Goal: Task Accomplishment & Management: Manage account settings

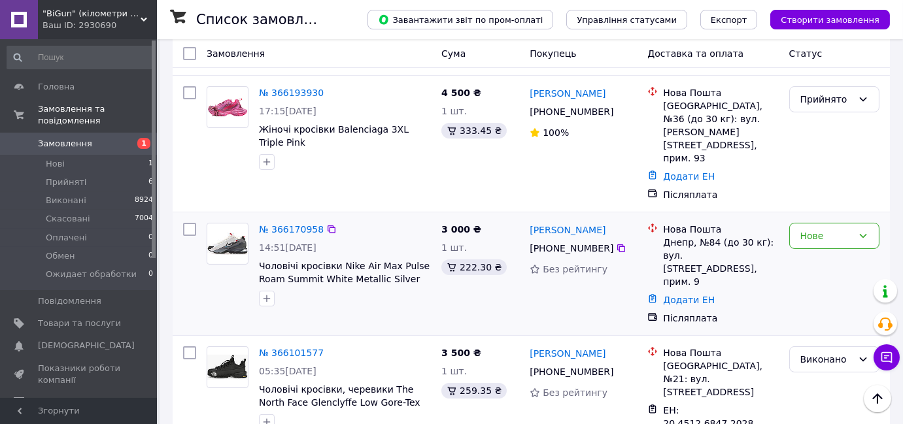
scroll to position [416, 0]
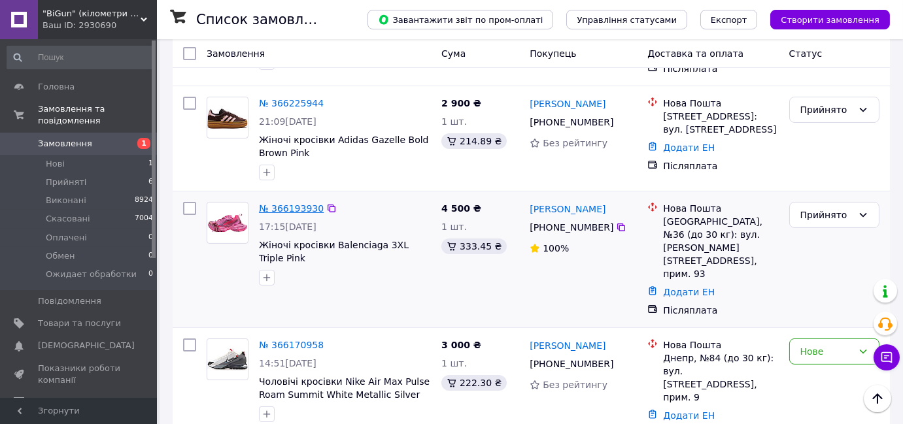
click at [295, 203] on link "№ 366193930" at bounding box center [291, 208] width 65 height 10
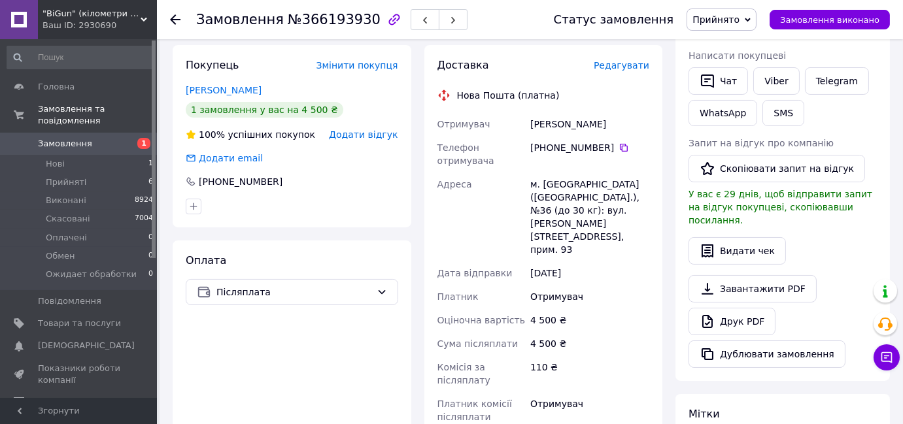
scroll to position [297, 0]
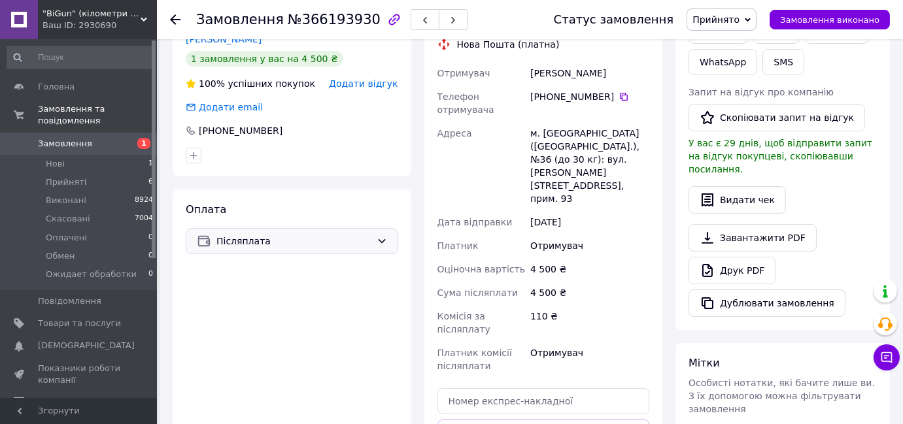
click at [315, 242] on span "Післяплата" at bounding box center [293, 241] width 155 height 14
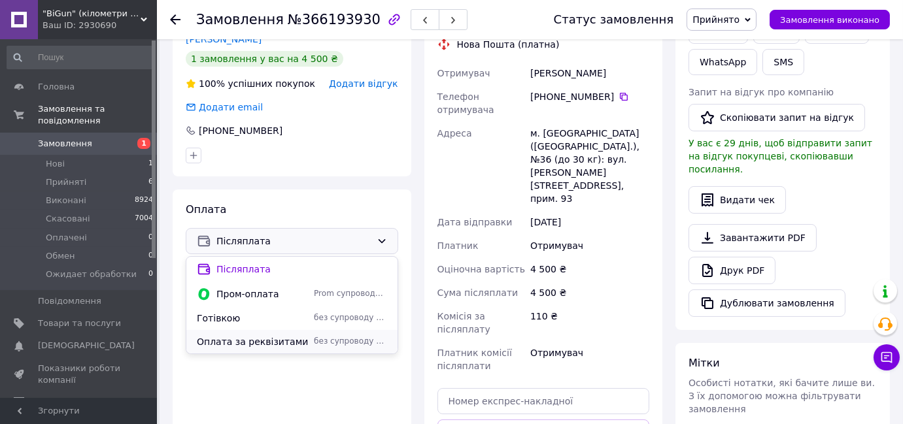
click at [293, 340] on span "Оплата за реквізитами" at bounding box center [253, 341] width 112 height 13
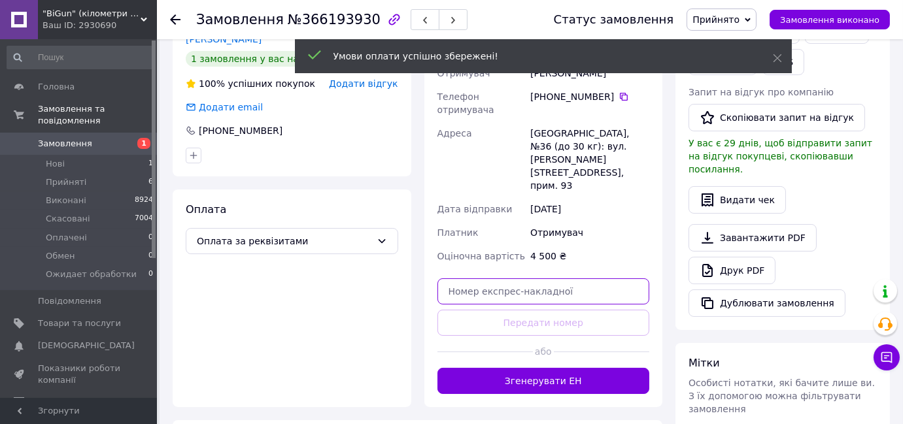
click at [569, 278] on input "text" at bounding box center [543, 291] width 212 height 26
paste input "20451269018308"
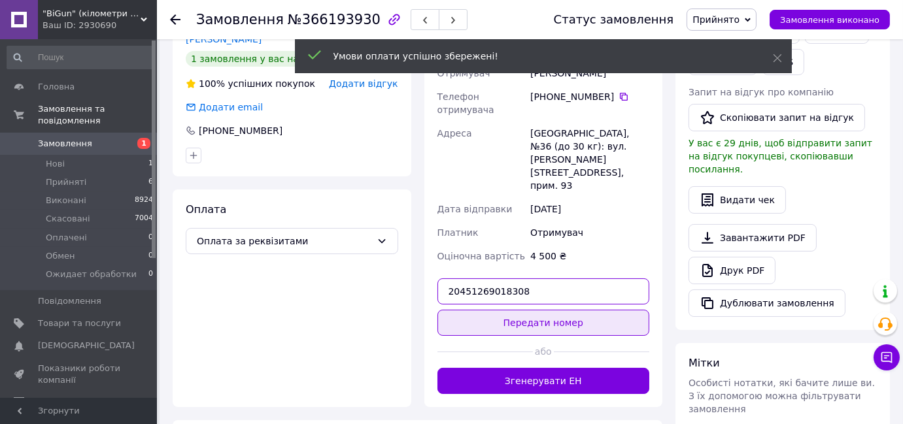
type input "20451269018308"
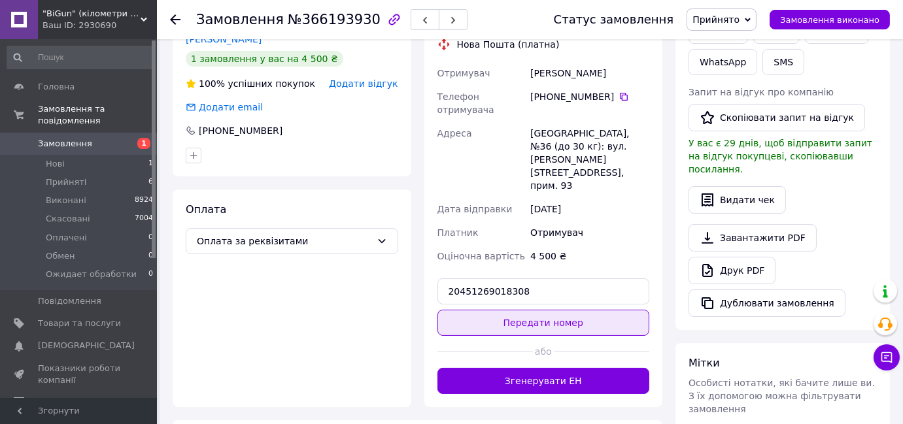
click at [547, 310] on button "Передати номер" at bounding box center [543, 323] width 212 height 26
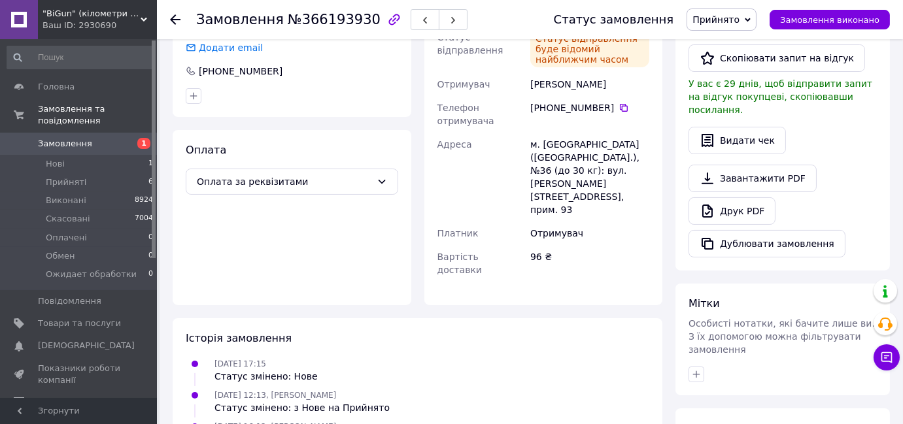
scroll to position [118, 0]
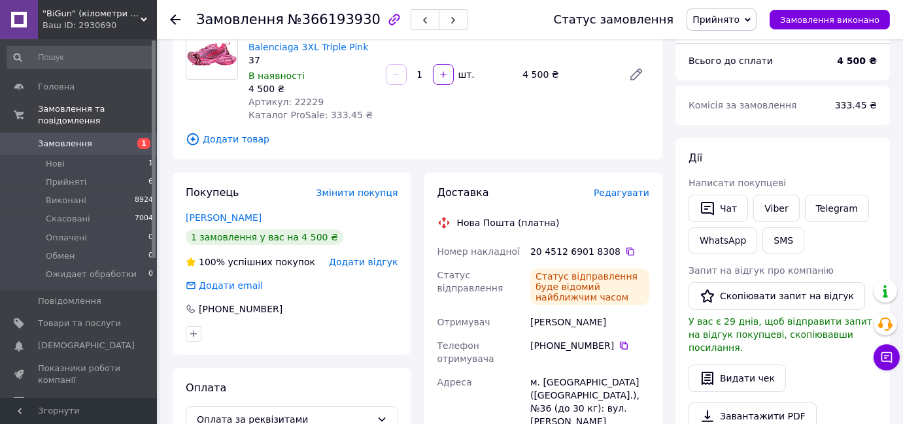
click at [720, 20] on span "Прийнято" at bounding box center [715, 19] width 47 height 10
click at [721, 40] on li "Виконано" at bounding box center [739, 46] width 104 height 20
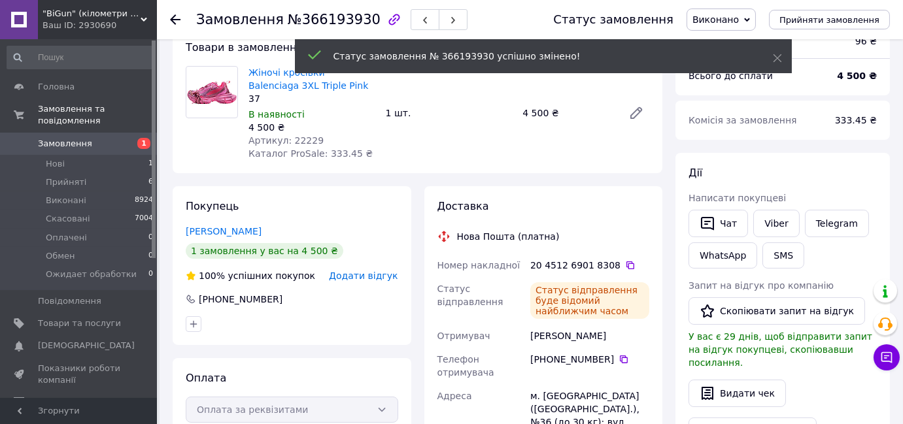
scroll to position [59, 0]
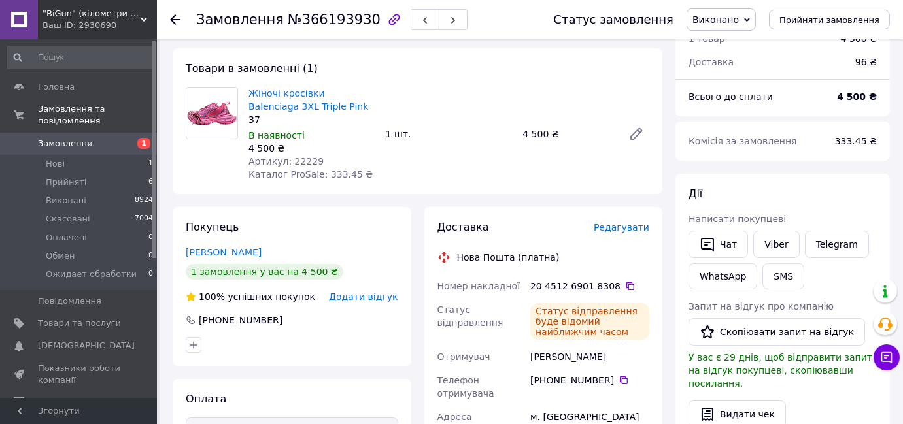
click at [69, 133] on link "Замовлення 1" at bounding box center [80, 144] width 161 height 22
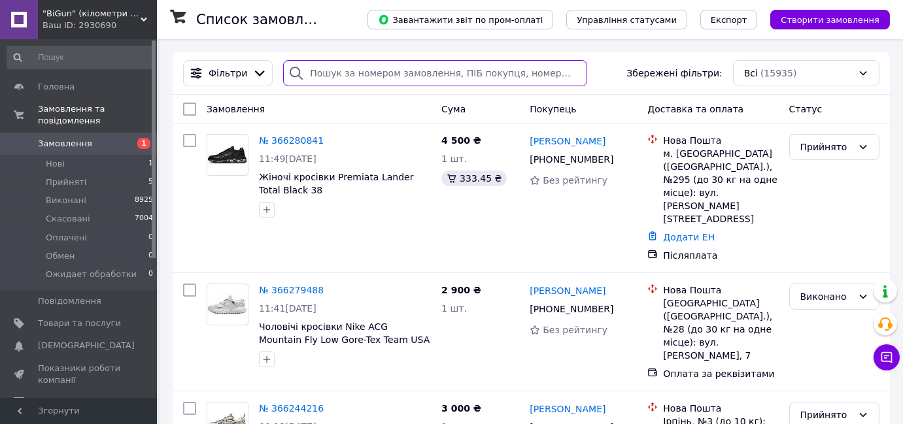
click at [401, 78] on input "search" at bounding box center [434, 73] width 303 height 26
paste input "365711898"
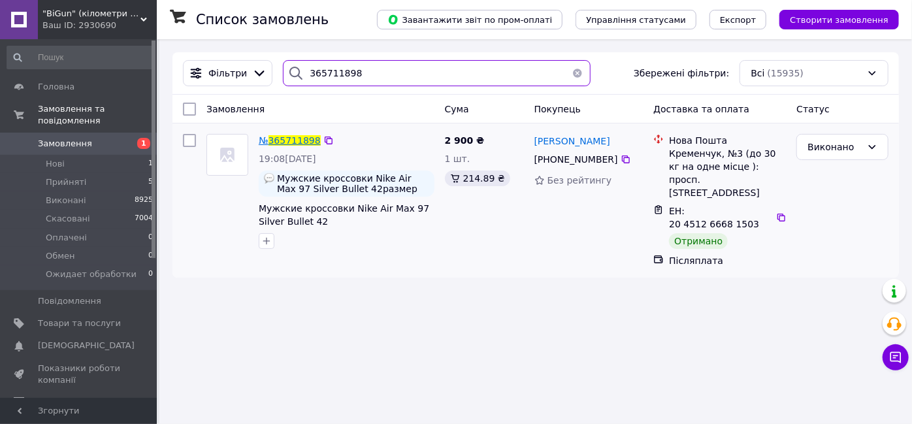
type input "365711898"
click at [288, 143] on span "365711898" at bounding box center [295, 140] width 52 height 10
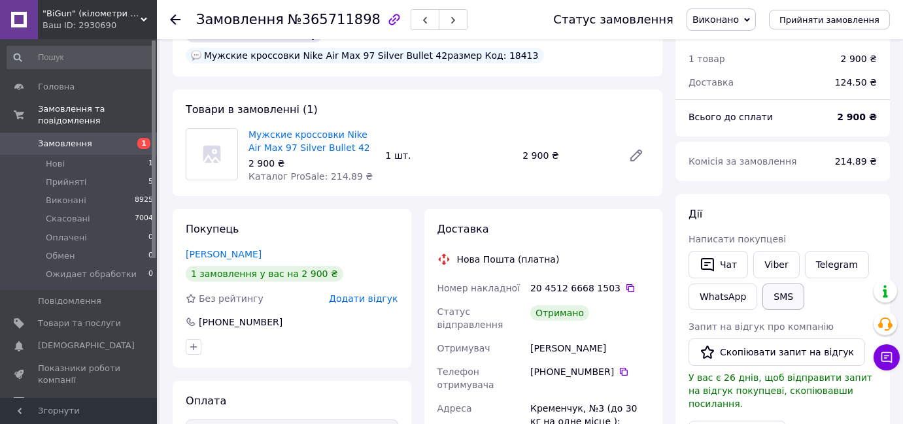
scroll to position [59, 0]
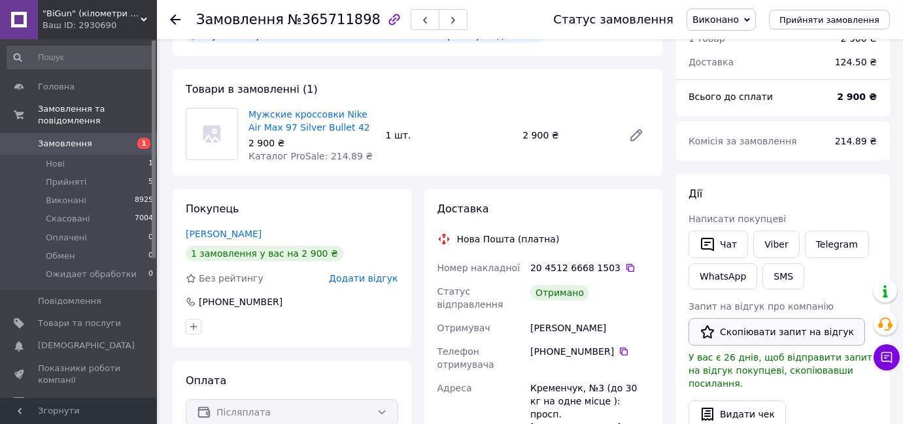
click at [771, 329] on button "Скопіювати запит на відгук" at bounding box center [776, 331] width 176 height 27
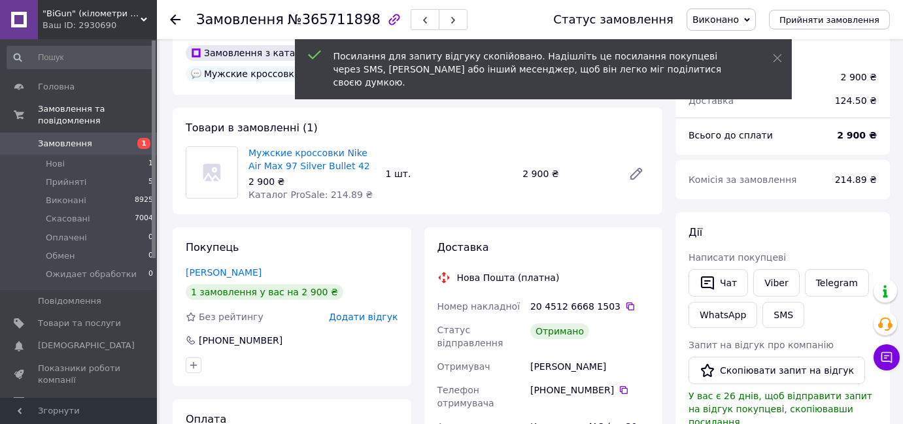
scroll to position [0, 0]
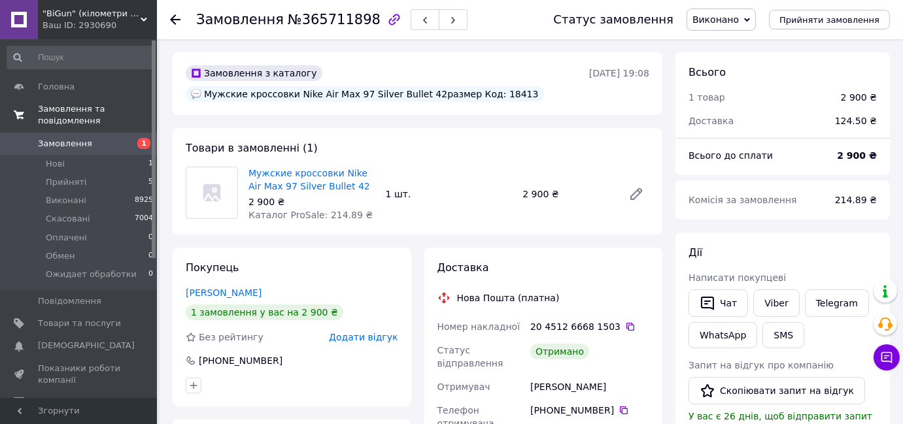
click at [97, 112] on span "Замовлення та повідомлення" at bounding box center [97, 115] width 119 height 24
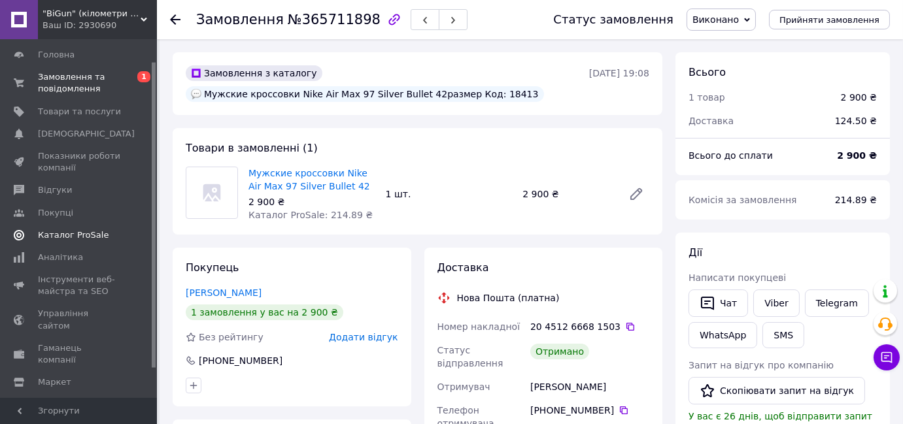
scroll to position [60, 0]
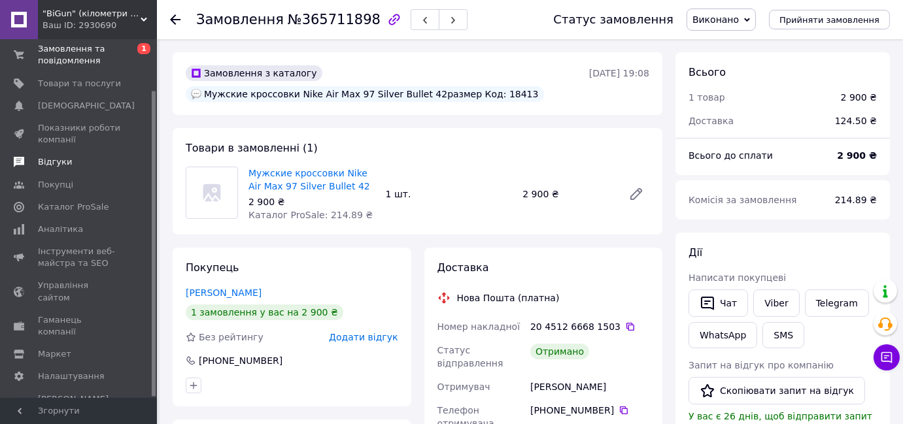
click at [58, 166] on span "Відгуки" at bounding box center [55, 162] width 34 height 12
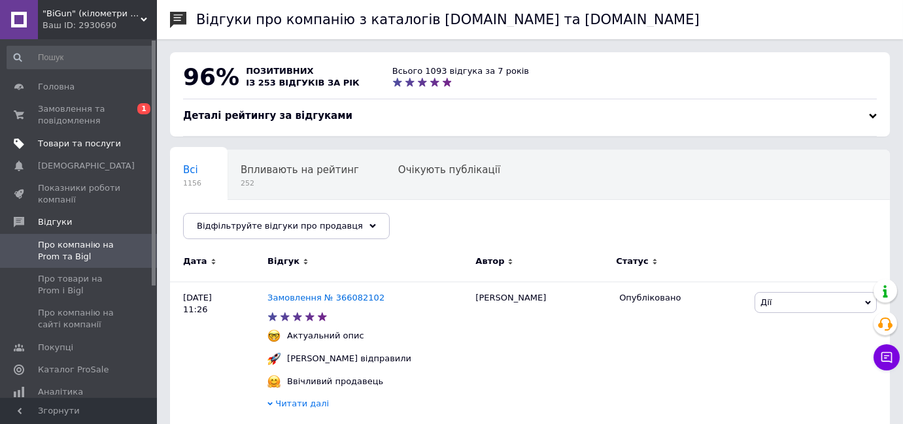
click at [98, 144] on span "Товари та послуги" at bounding box center [79, 144] width 83 height 12
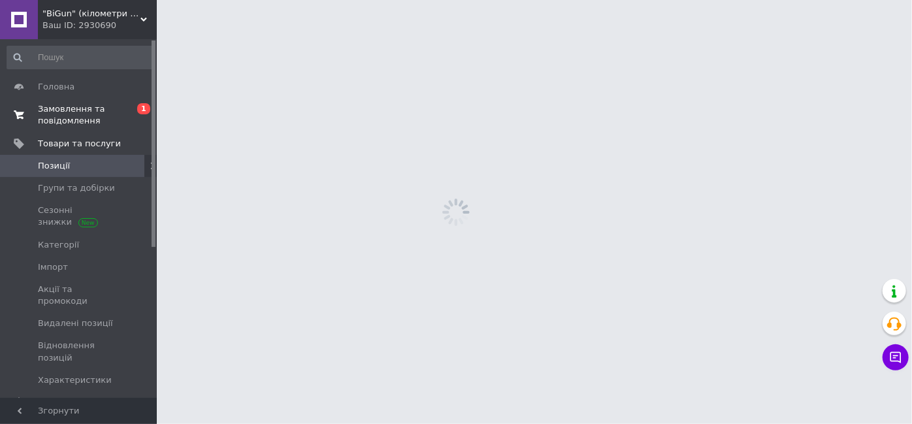
click at [93, 125] on span "Замовлення та повідомлення" at bounding box center [79, 115] width 83 height 24
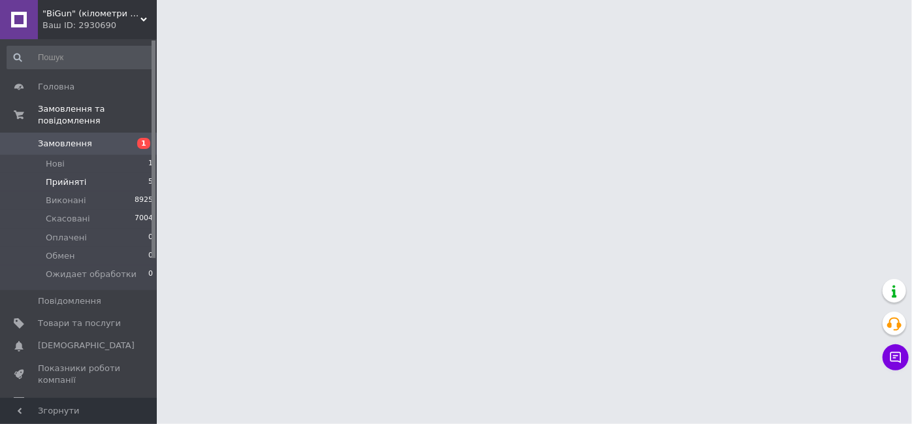
click at [126, 173] on li "Прийняті 5" at bounding box center [80, 182] width 161 height 18
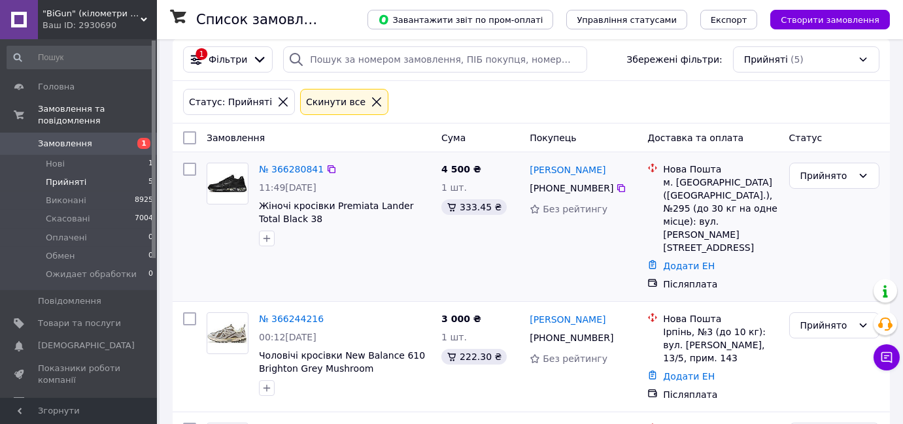
scroll to position [59, 0]
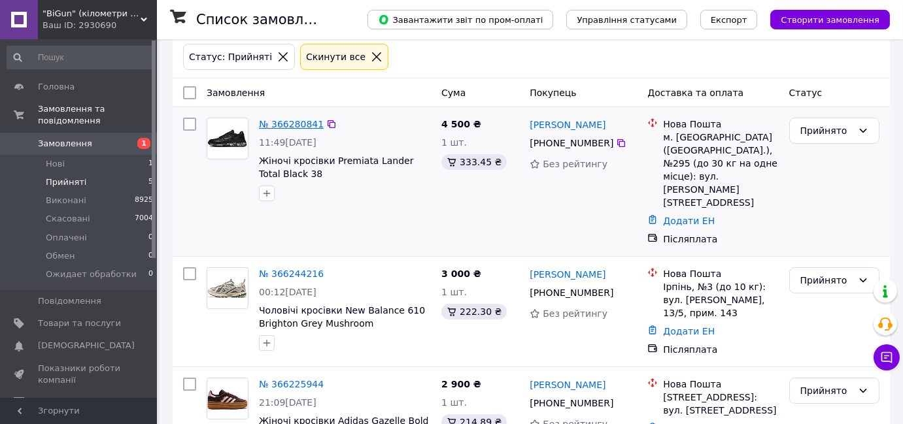
click at [303, 121] on link "№ 366280841" at bounding box center [291, 124] width 65 height 10
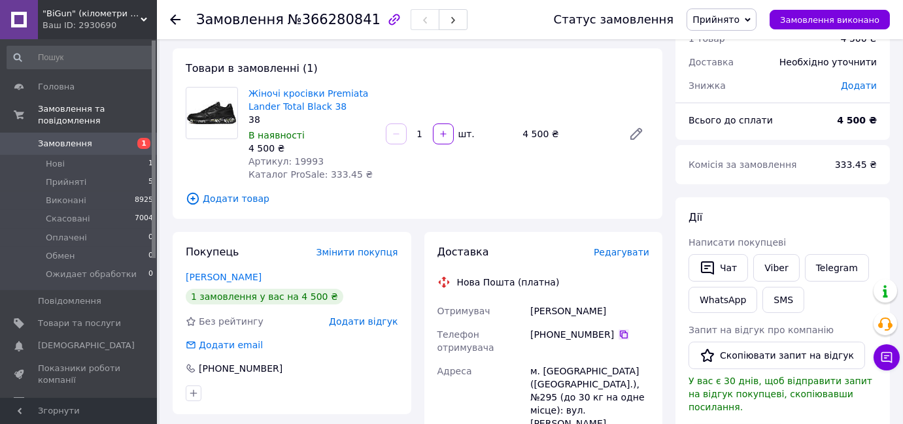
click at [618, 331] on icon at bounding box center [623, 334] width 10 height 10
drag, startPoint x: 335, startPoint y: 103, endPoint x: 277, endPoint y: 89, distance: 59.3
click at [277, 89] on span "Жіночі кросівки Premiata Lander Total Black 38" at bounding box center [311, 100] width 127 height 26
copy link "кросівки Premiata Lander Total Black 38"
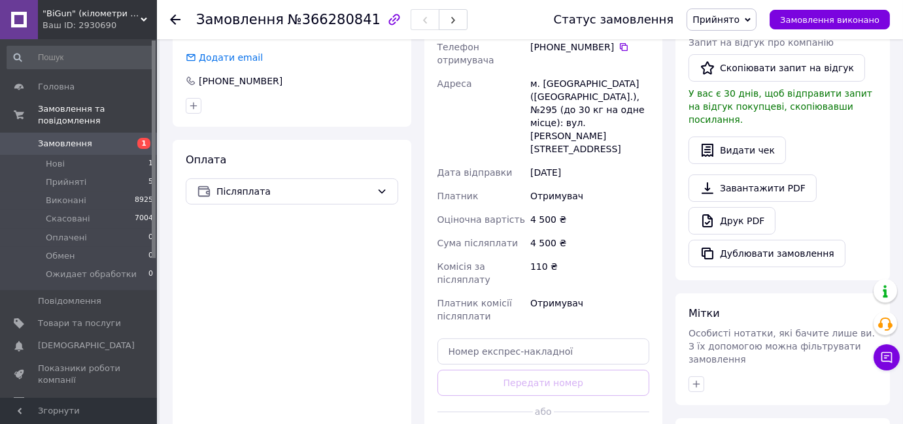
scroll to position [416, 0]
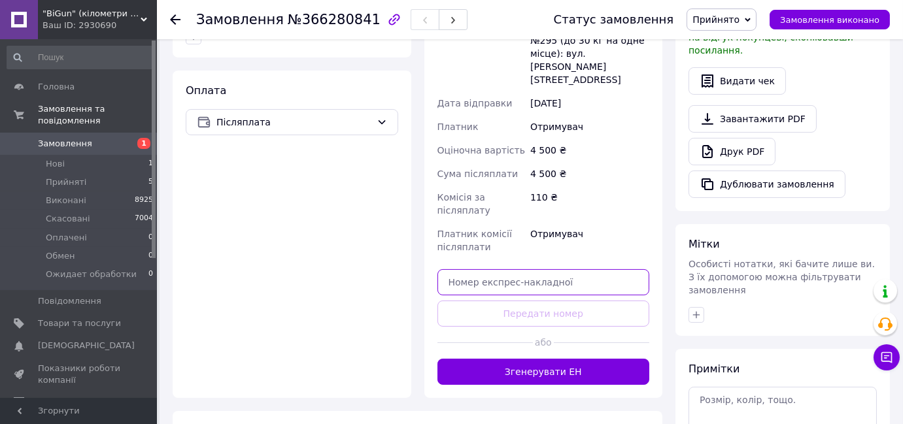
click at [540, 269] on input "text" at bounding box center [543, 282] width 212 height 26
paste input "20451269046254"
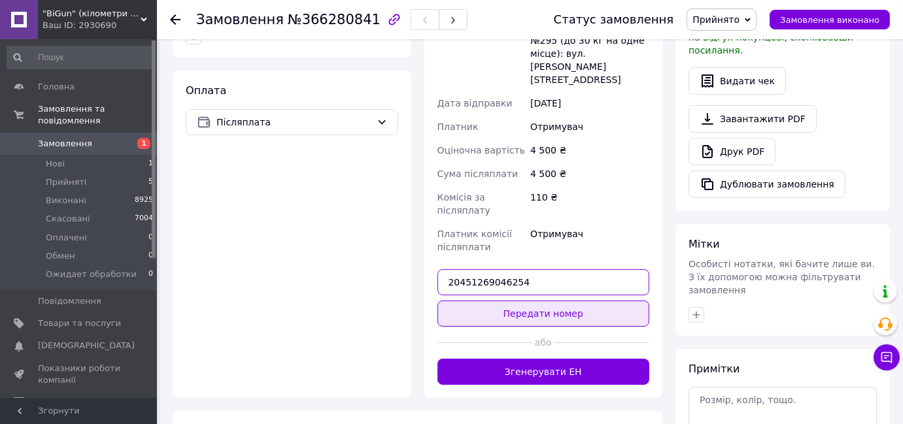
type input "20451269046254"
click at [544, 301] on button "Передати номер" at bounding box center [543, 314] width 212 height 26
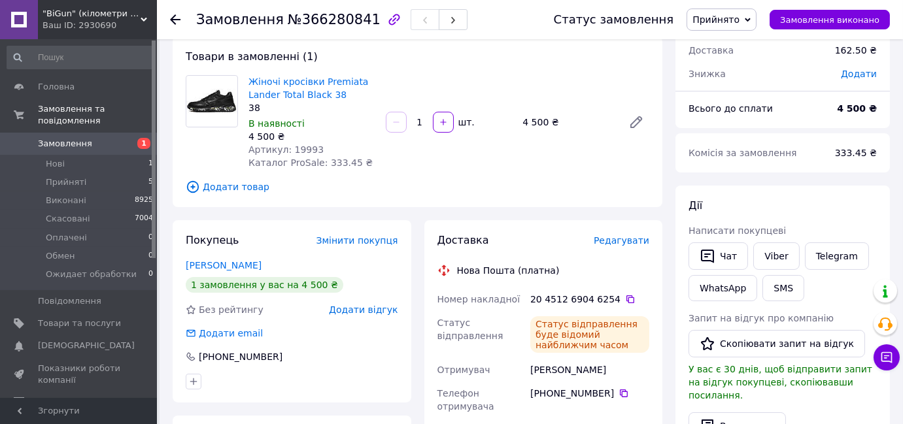
scroll to position [0, 0]
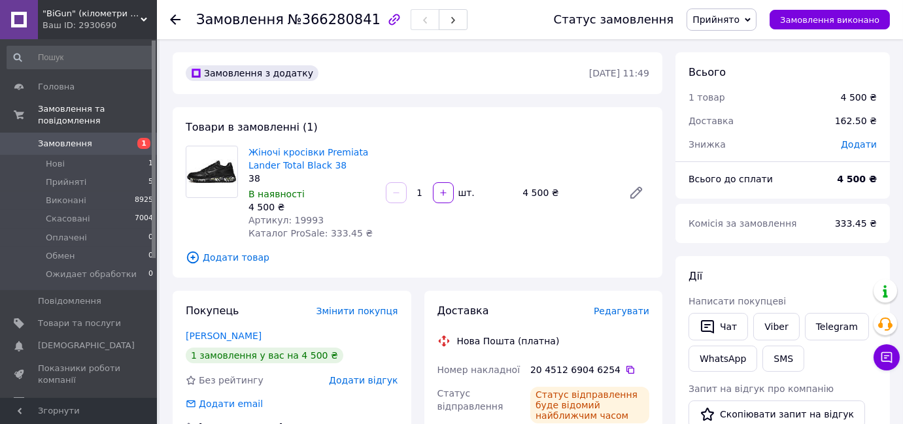
click at [726, 21] on span "Прийнято" at bounding box center [715, 19] width 47 height 10
click at [727, 40] on li "Виконано" at bounding box center [739, 46] width 104 height 20
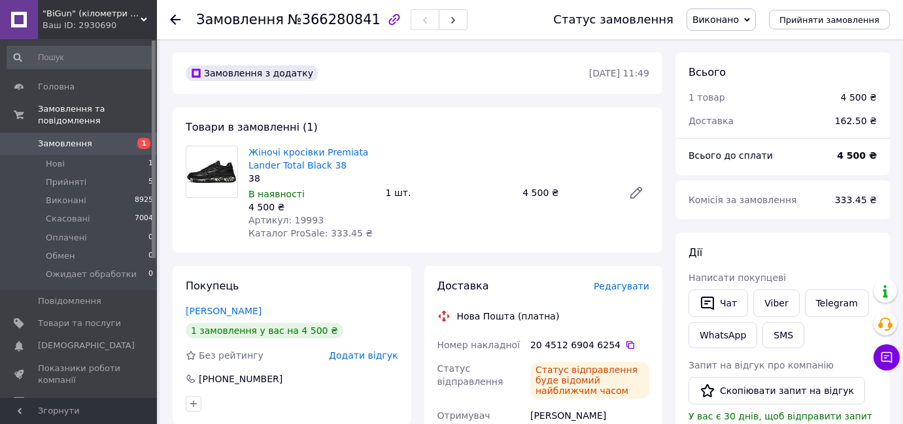
click at [141, 138] on span "1" at bounding box center [143, 143] width 13 height 11
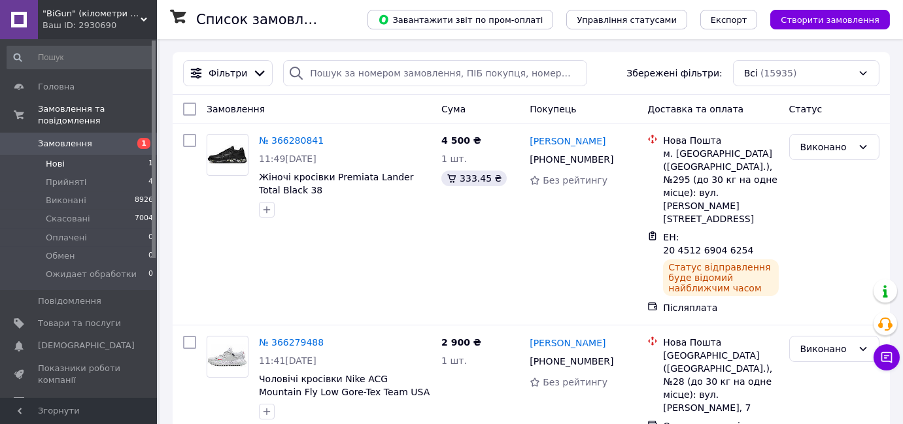
click at [129, 157] on li "Нові 1" at bounding box center [80, 164] width 161 height 18
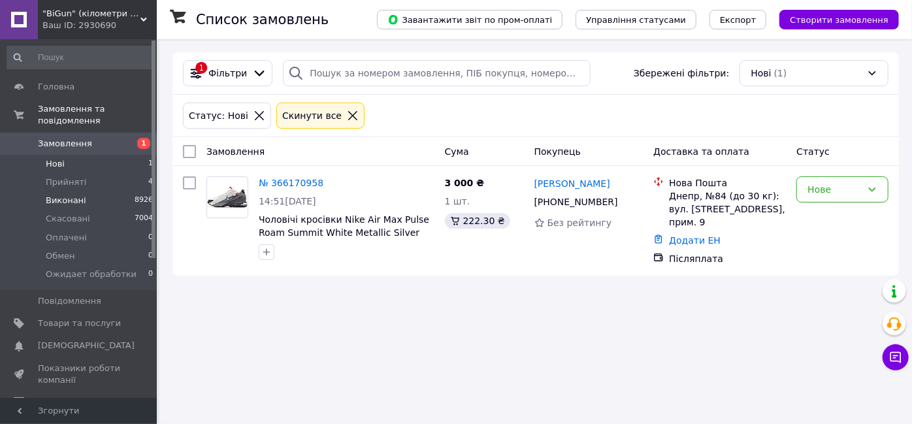
click at [146, 195] on span "8926" at bounding box center [144, 201] width 18 height 12
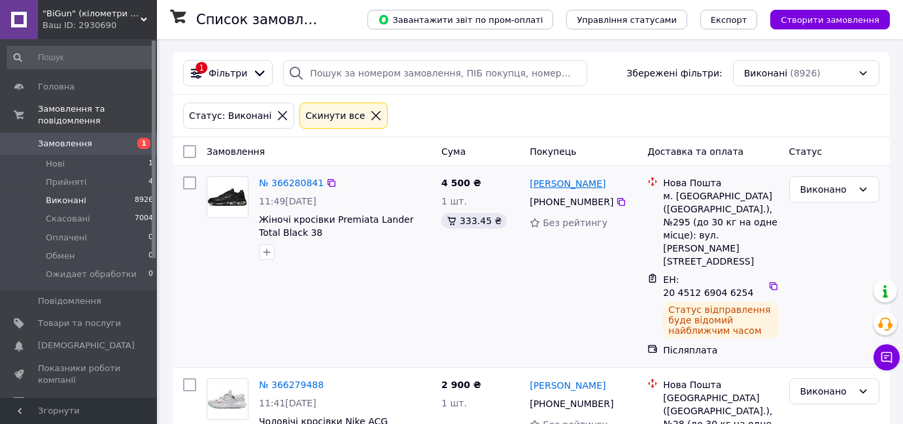
click at [549, 182] on link "[PERSON_NAME]" at bounding box center [567, 183] width 76 height 13
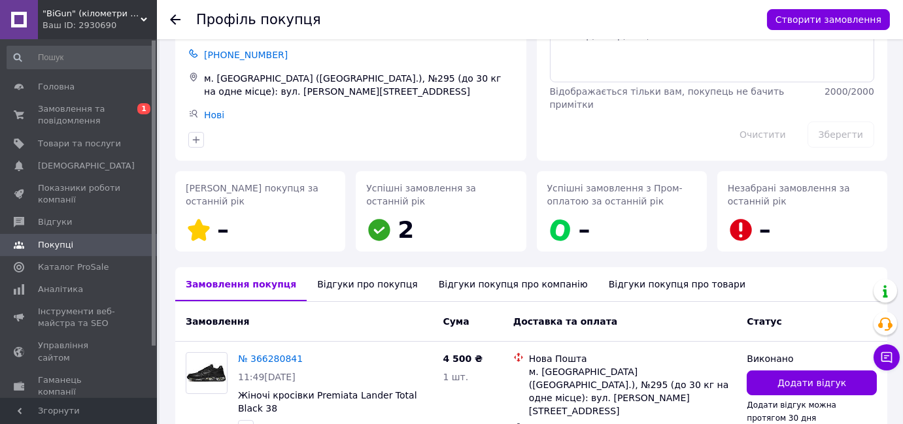
scroll to position [161, 0]
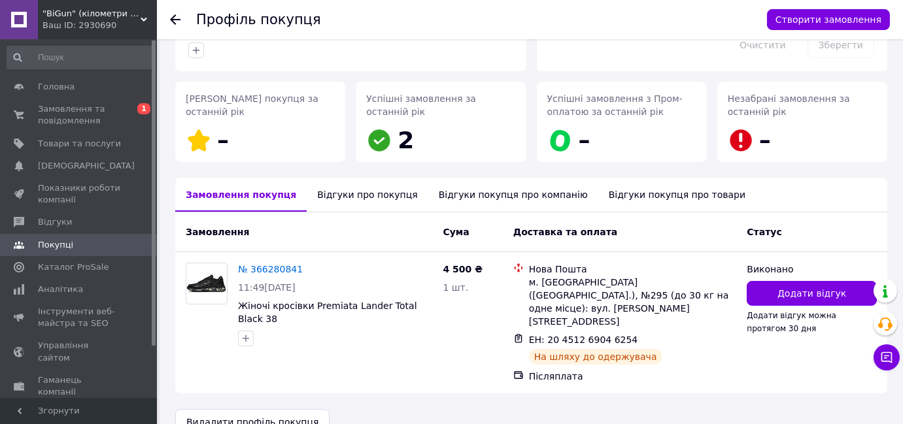
click at [335, 191] on div "Відгуки про покупця" at bounding box center [367, 195] width 121 height 34
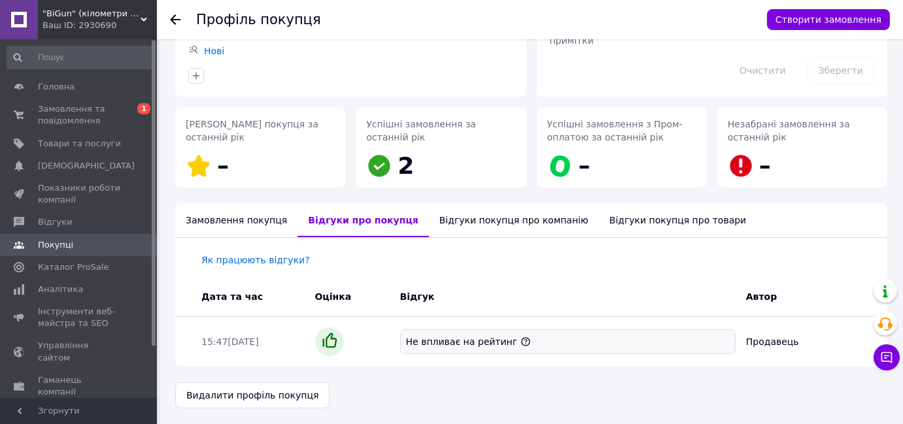
scroll to position [135, 0]
click at [239, 257] on link "Як працюють відгуки?" at bounding box center [255, 261] width 108 height 10
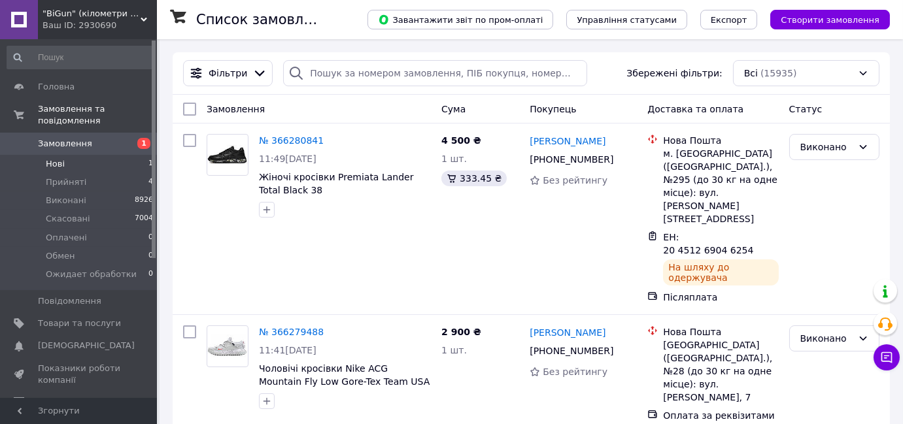
click at [148, 158] on span "1" at bounding box center [150, 164] width 5 height 12
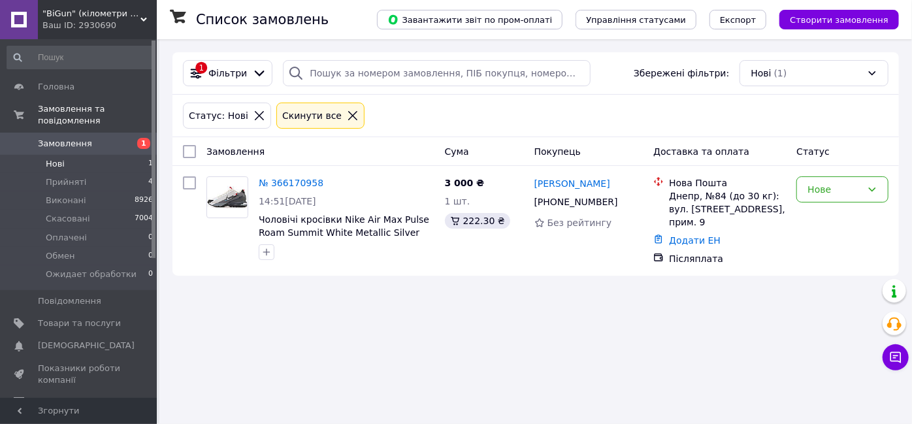
click at [101, 157] on li "Нові 1" at bounding box center [80, 164] width 161 height 18
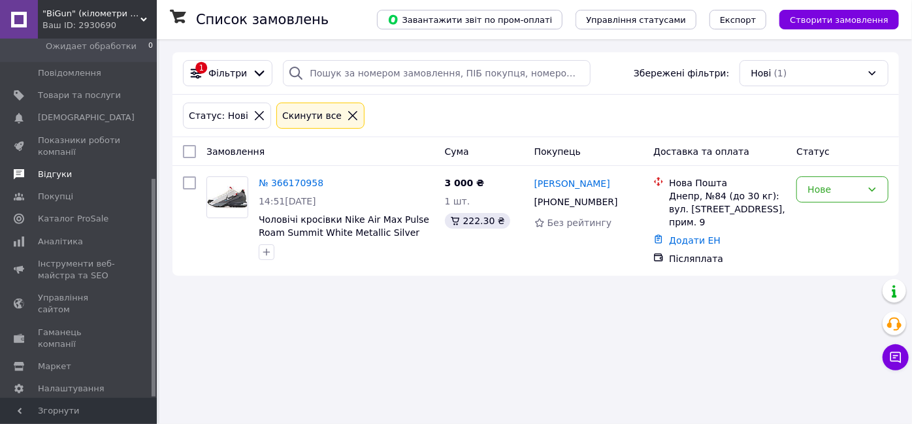
click at [64, 169] on link "Відгуки" at bounding box center [80, 174] width 161 height 22
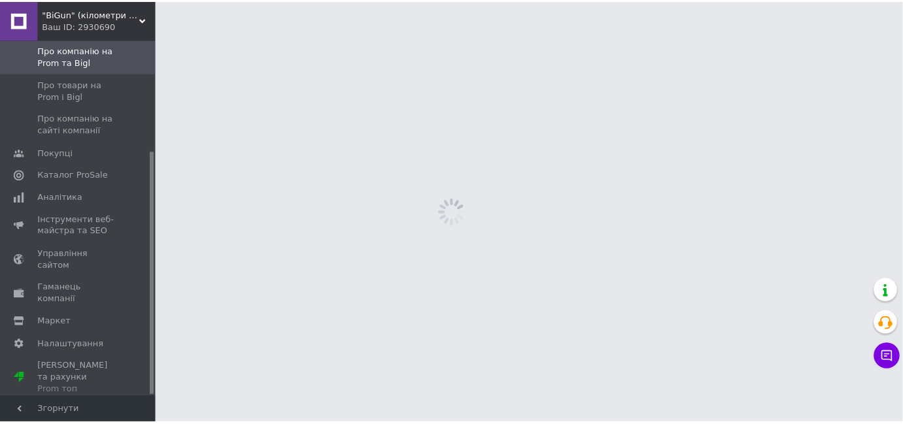
scroll to position [163, 0]
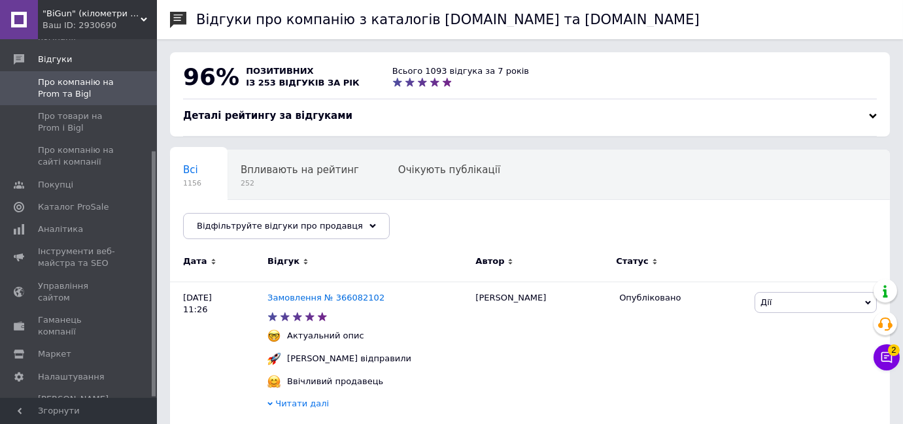
drag, startPoint x: 708, startPoint y: 239, endPoint x: 716, endPoint y: 242, distance: 8.8
click at [709, 238] on div "Всі 1156 Впливають на рейтинг 252 Очікують публікації 0 Опубліковані без комен.…" at bounding box center [530, 201] width 720 height 108
click at [889, 357] on icon at bounding box center [886, 357] width 13 height 13
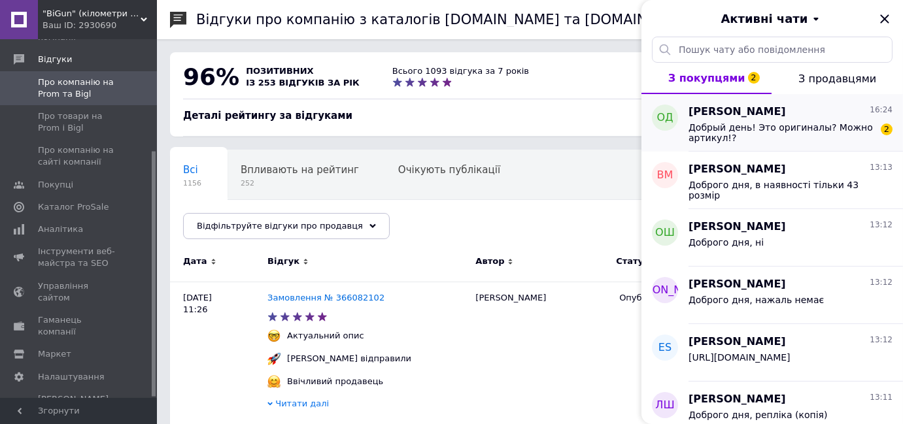
click at [794, 133] on span "Добрый день! Это оригиналы? Можно артикул!?" at bounding box center [781, 132] width 186 height 21
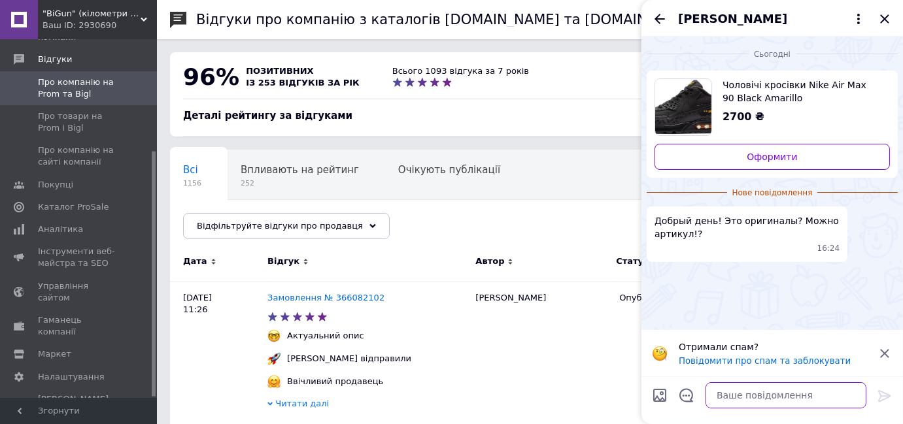
click at [755, 391] on textarea at bounding box center [785, 395] width 161 height 26
type textarea "L"
type textarea "Доброго дня, репліка (копія)"
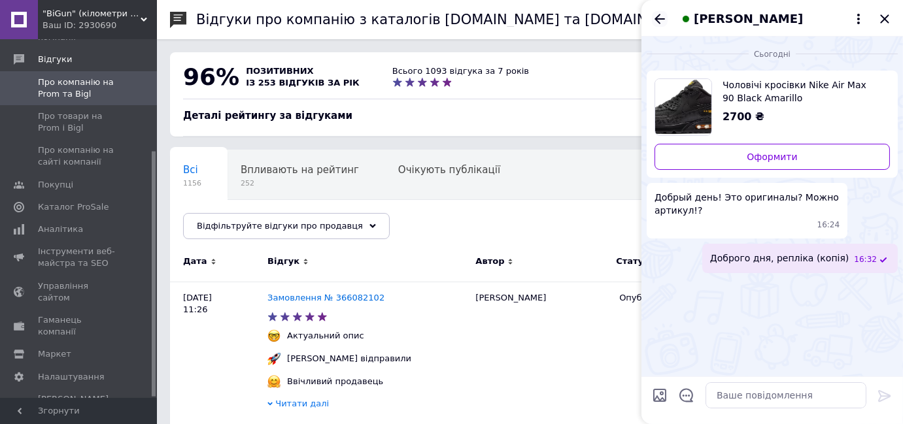
click at [657, 20] on icon "Назад" at bounding box center [660, 19] width 16 height 16
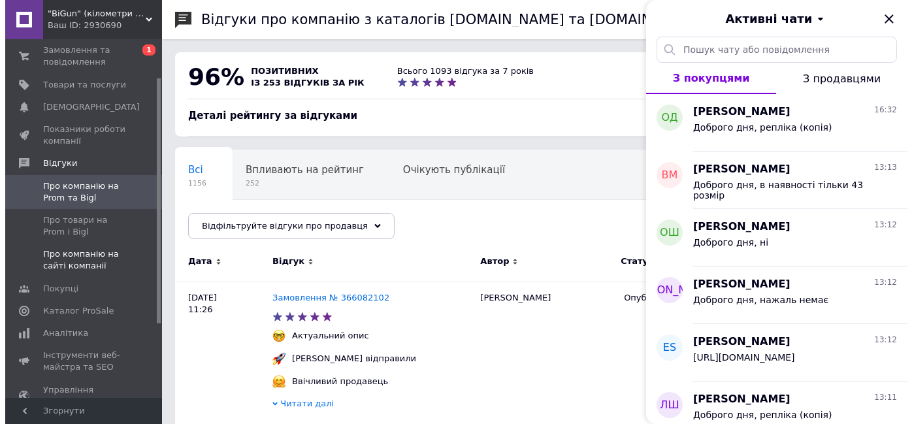
scroll to position [0, 0]
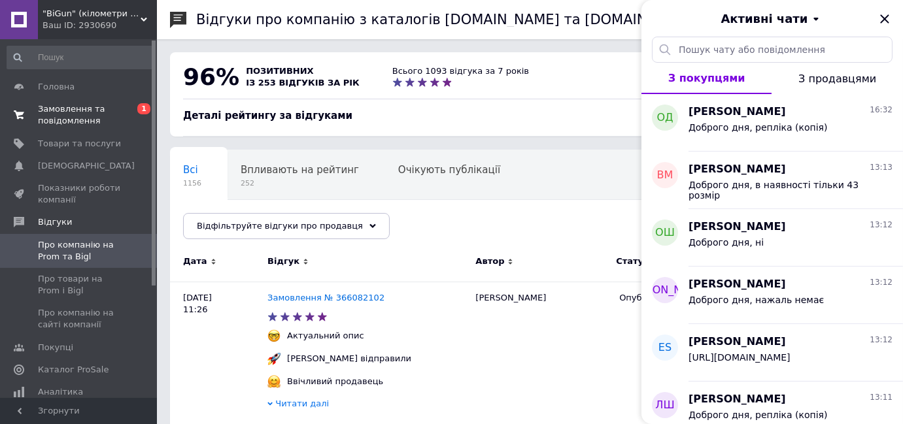
click at [75, 123] on span "Замовлення та повідомлення" at bounding box center [79, 115] width 83 height 24
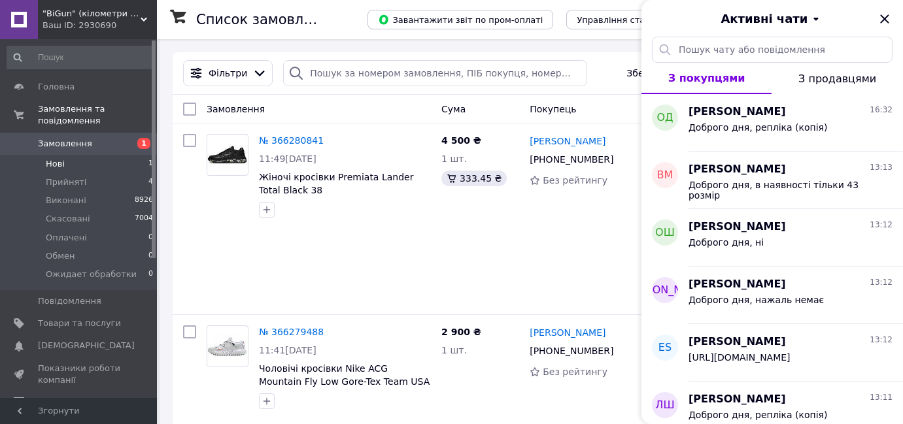
click at [131, 155] on li "Нові 1" at bounding box center [80, 164] width 161 height 18
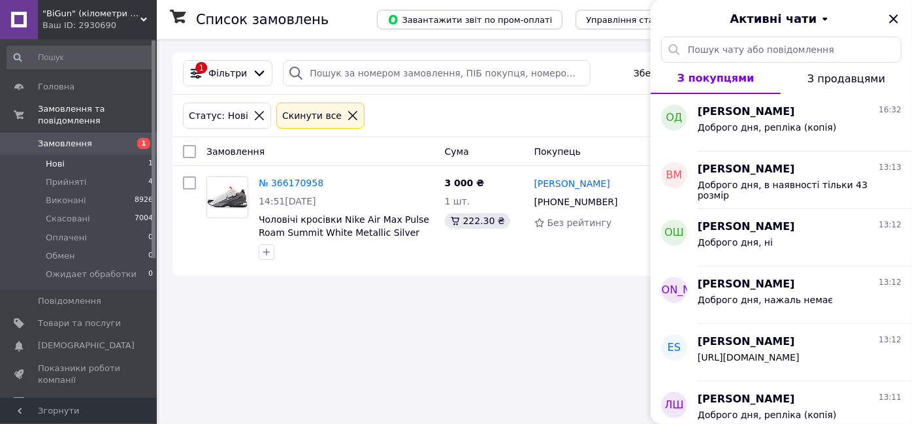
click at [129, 155] on li "Нові 1" at bounding box center [80, 164] width 161 height 18
click at [889, 15] on icon "Закрити" at bounding box center [894, 19] width 16 height 16
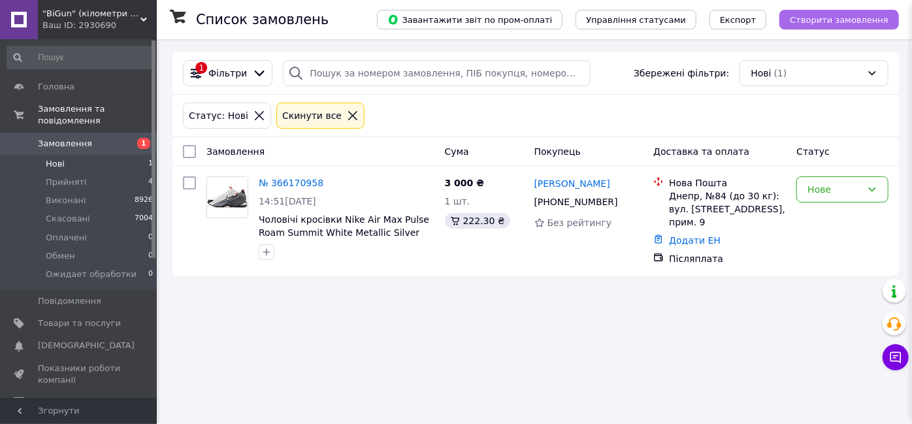
click at [889, 16] on button "Створити замовлення" at bounding box center [840, 20] width 120 height 20
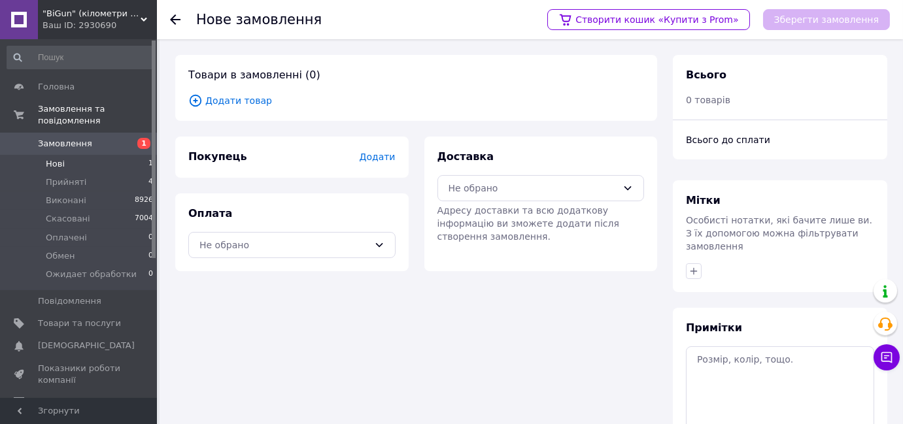
click at [75, 155] on li "Нові 1" at bounding box center [80, 164] width 161 height 18
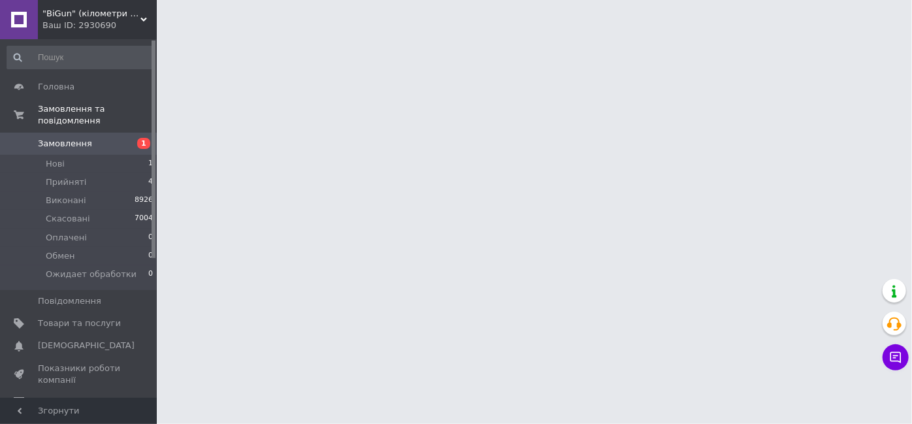
click at [84, 138] on span "Замовлення" at bounding box center [65, 144] width 54 height 12
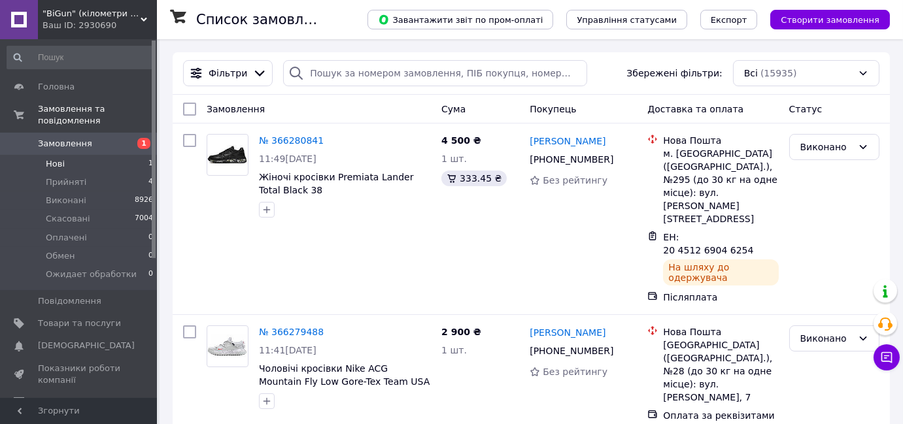
click at [127, 155] on li "Нові 1" at bounding box center [80, 164] width 161 height 18
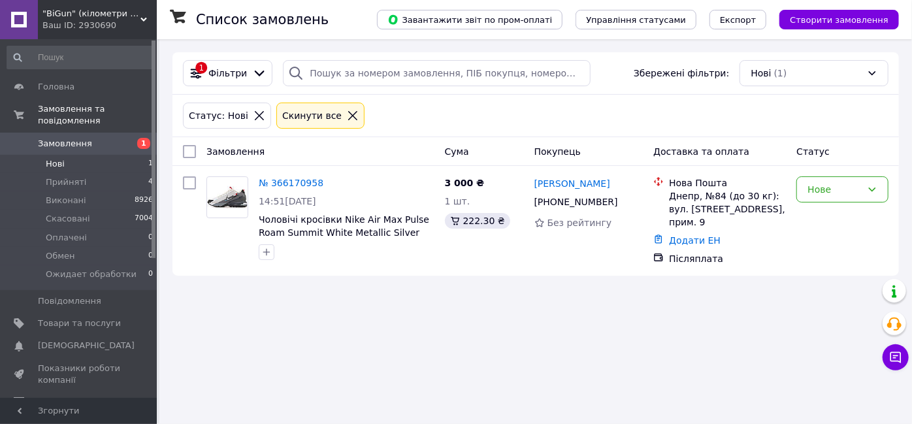
click at [339, 303] on div "Список замовлень Завантажити звіт по пром-оплаті Управління статусами Експорт С…" at bounding box center [535, 212] width 753 height 424
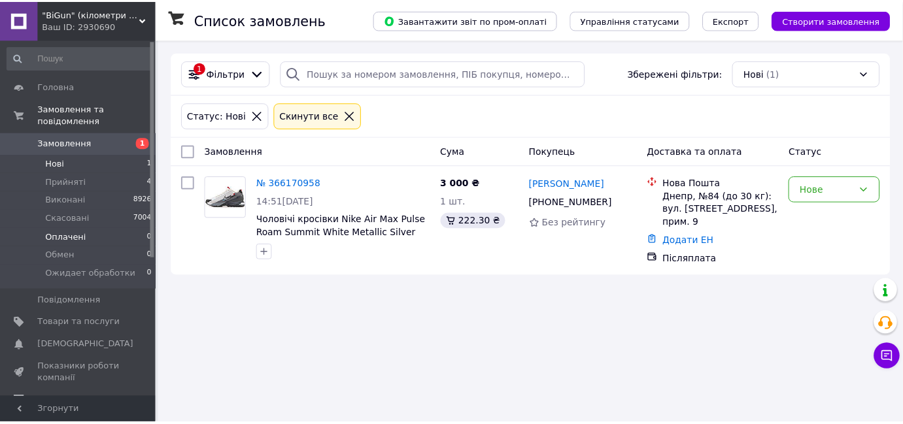
scroll to position [118, 0]
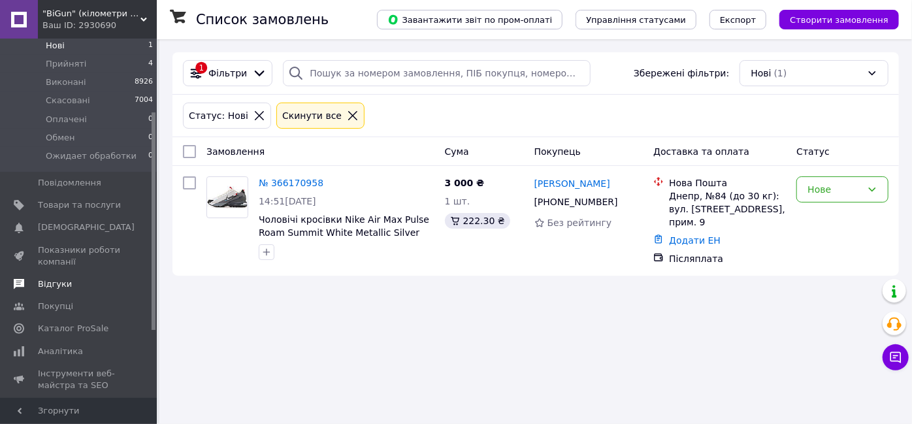
click at [59, 281] on link "Відгуки" at bounding box center [80, 284] width 161 height 22
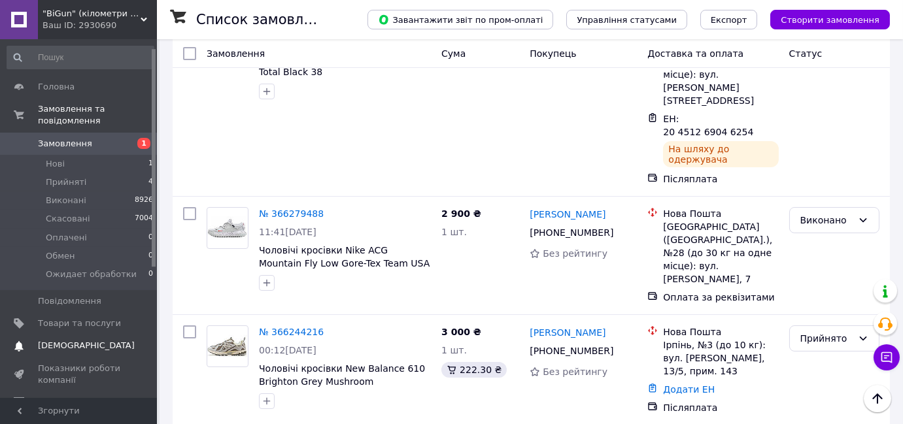
scroll to position [118, 0]
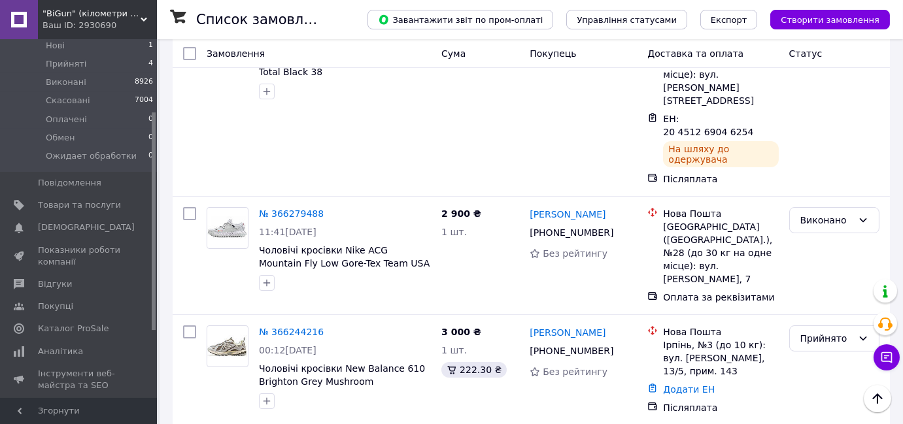
click at [95, 323] on span "Каталог ProSale" at bounding box center [73, 329] width 71 height 12
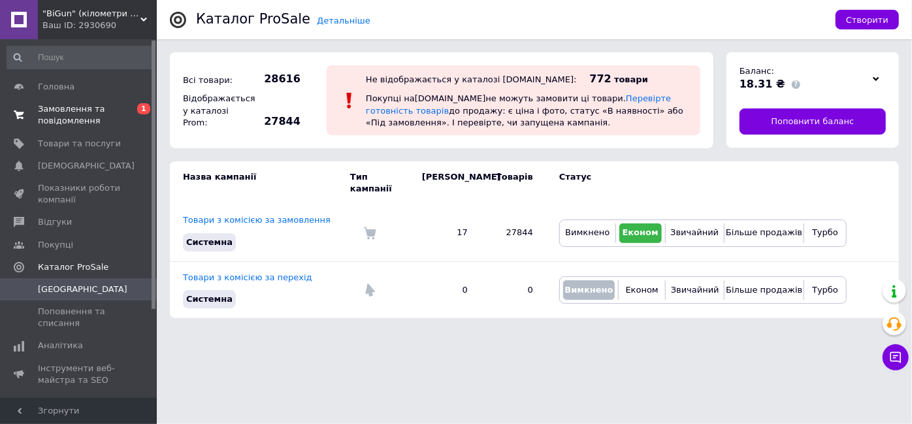
click at [44, 108] on span "Замовлення та повідомлення" at bounding box center [79, 115] width 83 height 24
